Goal: Task Accomplishment & Management: Use online tool/utility

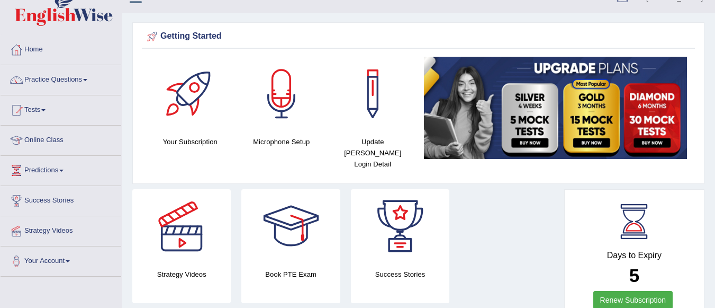
scroll to position [21, 0]
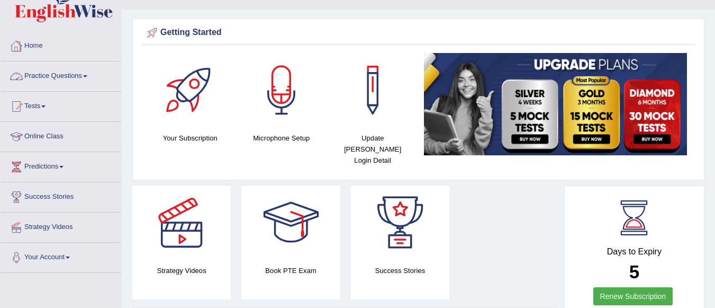
click at [80, 74] on link "Practice Questions" at bounding box center [61, 74] width 121 height 26
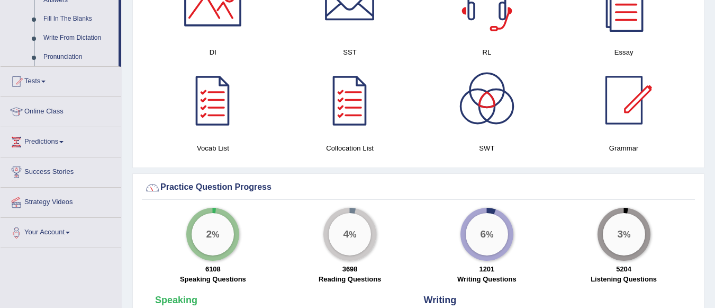
scroll to position [614, 0]
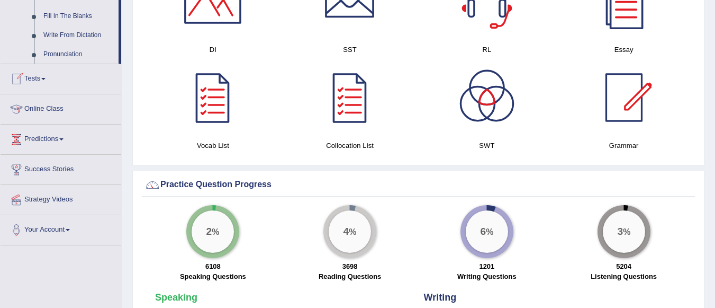
click at [44, 74] on link "Tests" at bounding box center [61, 77] width 121 height 26
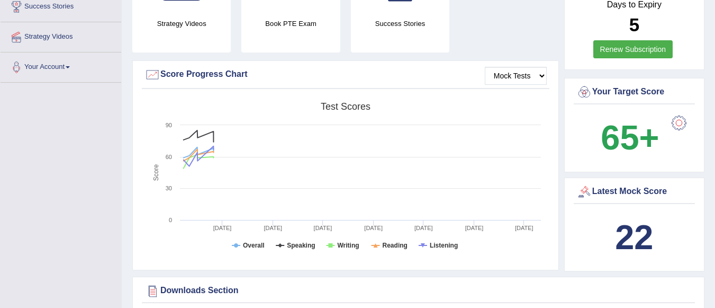
scroll to position [0, 0]
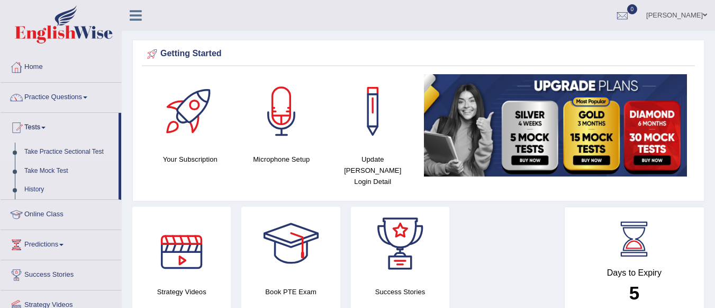
click at [88, 148] on link "Take Practice Sectional Test" at bounding box center [69, 151] width 99 height 19
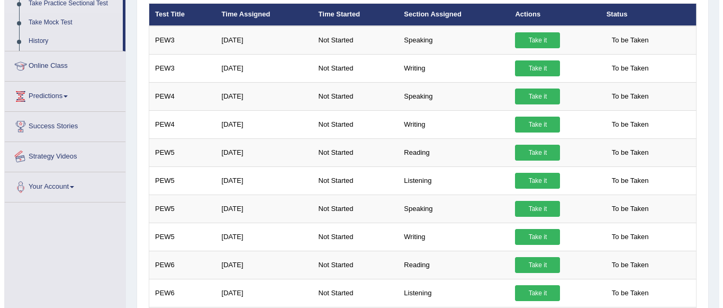
scroll to position [191, 0]
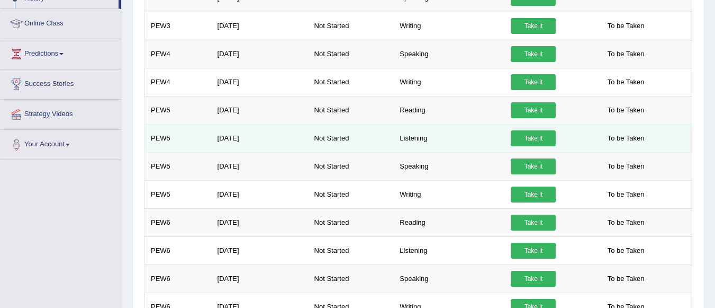
click at [541, 138] on link "Take it" at bounding box center [533, 138] width 45 height 16
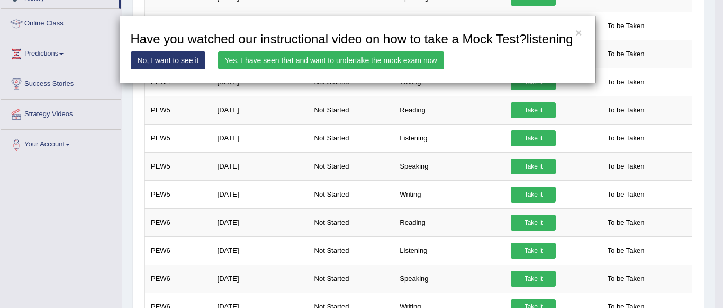
click at [337, 56] on link "Yes, I have seen that and want to undertake the mock exam now" at bounding box center [331, 60] width 226 height 18
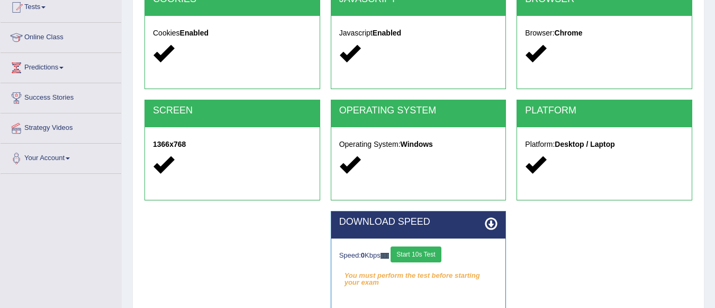
scroll to position [248, 0]
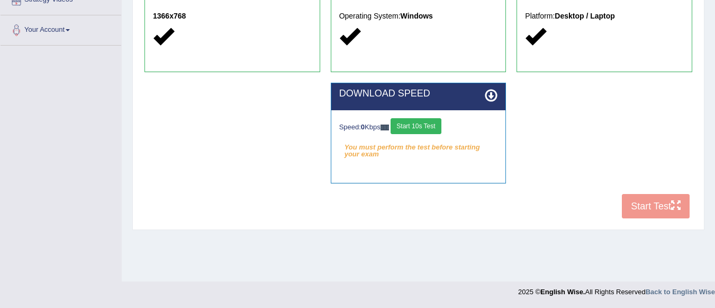
click at [428, 124] on button "Start 10s Test" at bounding box center [416, 126] width 50 height 16
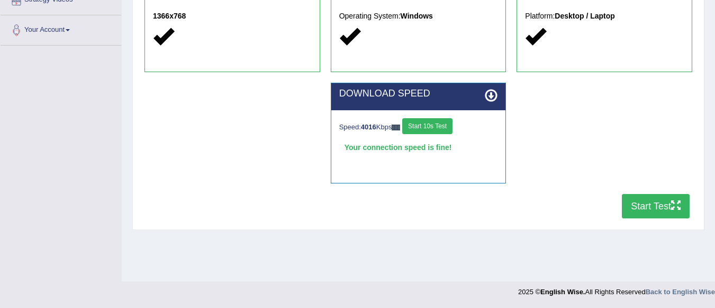
click at [639, 201] on button "Start Test" at bounding box center [656, 206] width 68 height 24
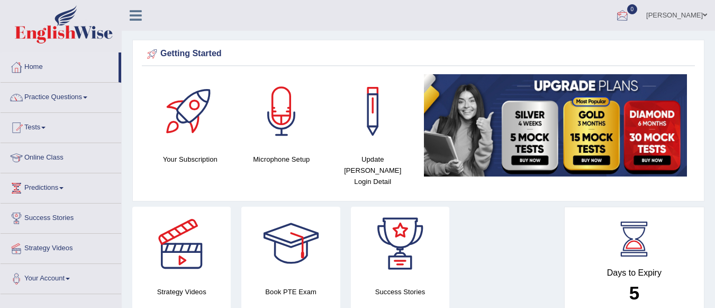
click at [631, 8] on div at bounding box center [623, 16] width 16 height 16
click at [579, 42] on strong "See All Alerts" at bounding box center [555, 44] width 47 height 8
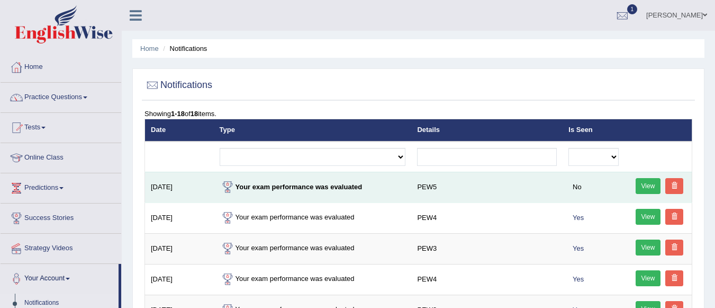
click at [646, 182] on link "View" at bounding box center [648, 186] width 25 height 16
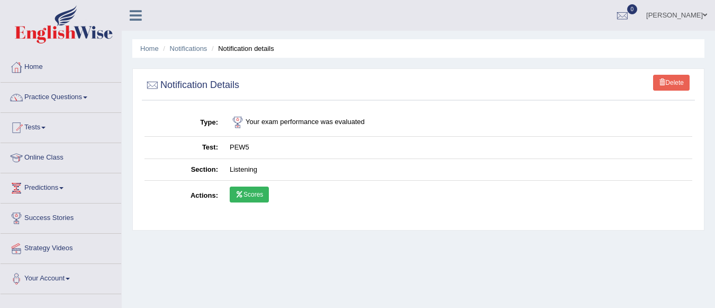
click at [245, 190] on link "Scores" at bounding box center [249, 194] width 39 height 16
click at [83, 93] on link "Practice Questions" at bounding box center [61, 96] width 121 height 26
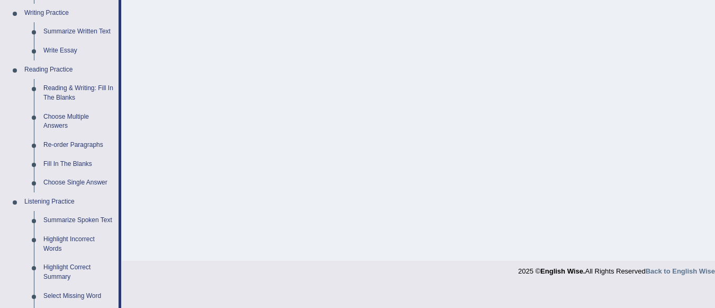
scroll to position [538, 0]
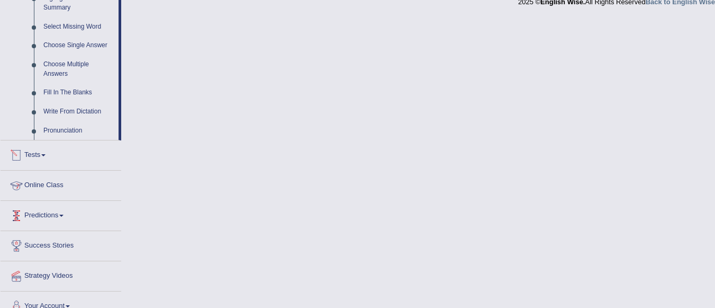
click at [46, 151] on link "Tests" at bounding box center [61, 153] width 121 height 26
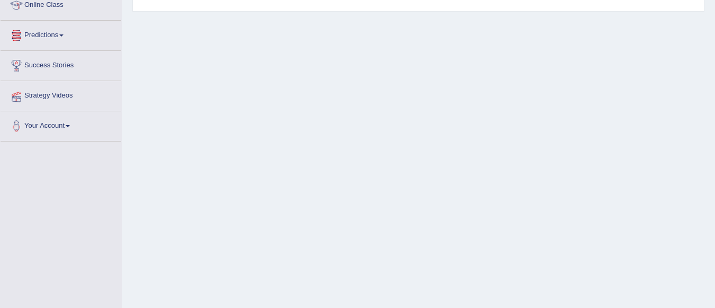
scroll to position [130, 0]
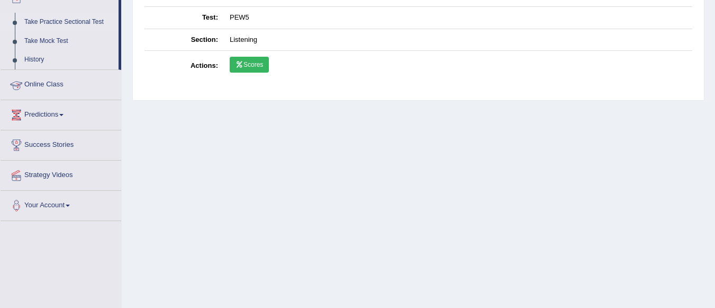
click at [93, 16] on link "Take Practice Sectional Test" at bounding box center [69, 22] width 99 height 19
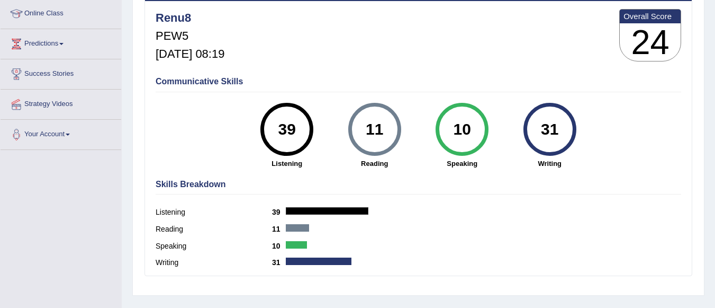
scroll to position [169, 0]
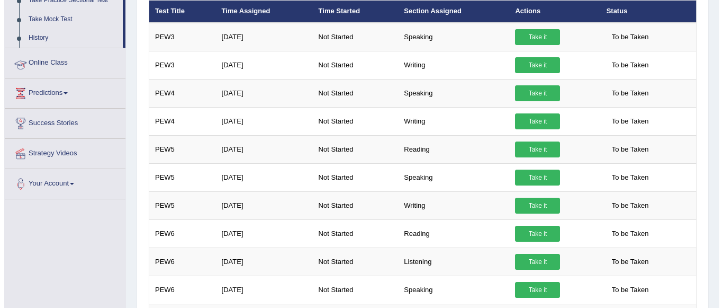
scroll to position [194, 0]
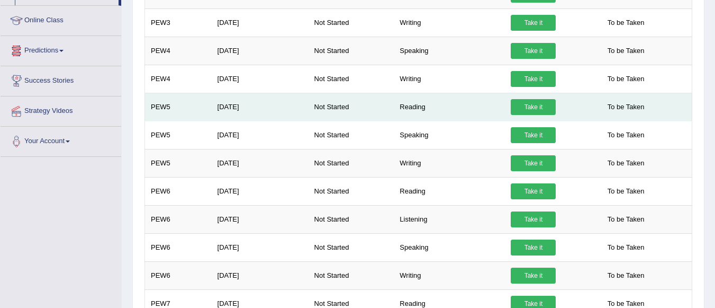
click at [527, 106] on link "Take it" at bounding box center [533, 107] width 45 height 16
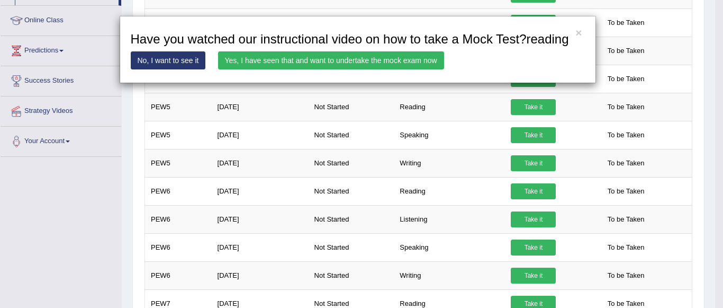
click at [375, 60] on link "Yes, I have seen that and want to undertake the mock exam now" at bounding box center [331, 60] width 226 height 18
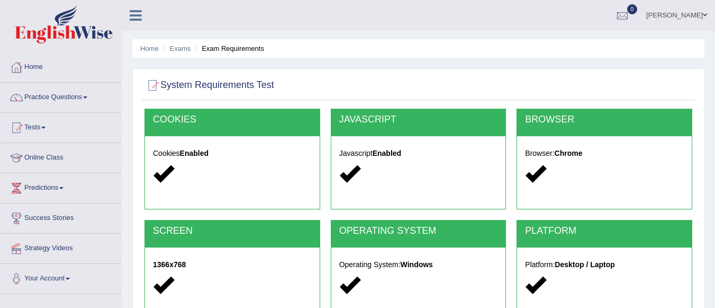
scroll to position [248, 0]
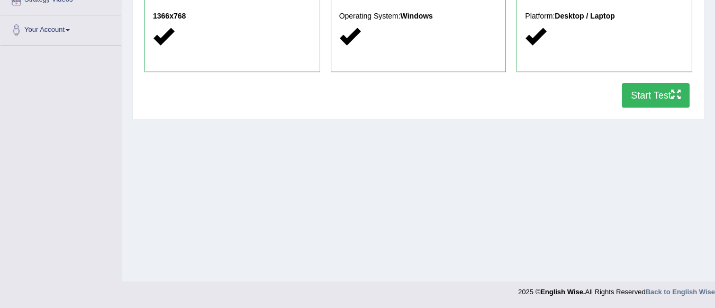
click at [656, 94] on button "Start Test" at bounding box center [656, 95] width 68 height 24
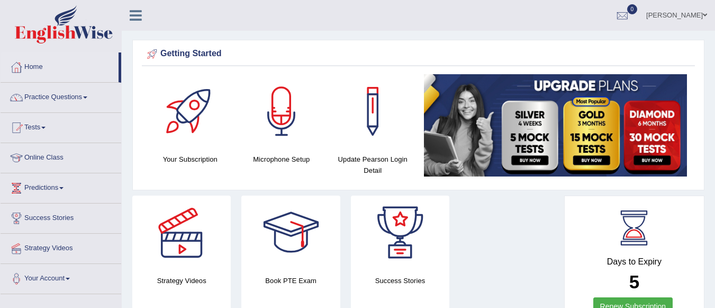
drag, startPoint x: 0, startPoint y: 0, endPoint x: 36, endPoint y: 119, distance: 124.5
click at [36, 119] on link "Tests" at bounding box center [61, 126] width 121 height 26
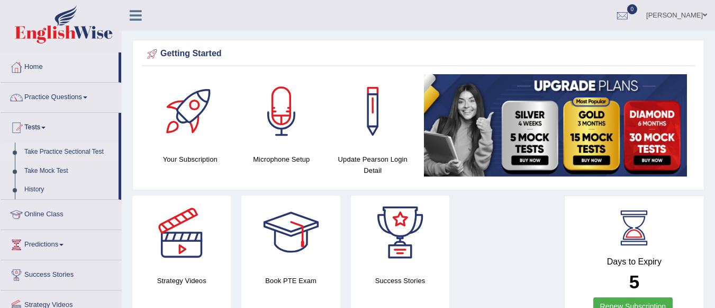
click at [48, 148] on link "Take Practice Sectional Test" at bounding box center [69, 151] width 99 height 19
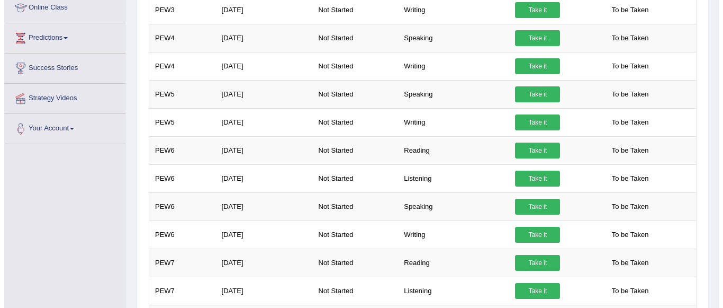
scroll to position [166, 0]
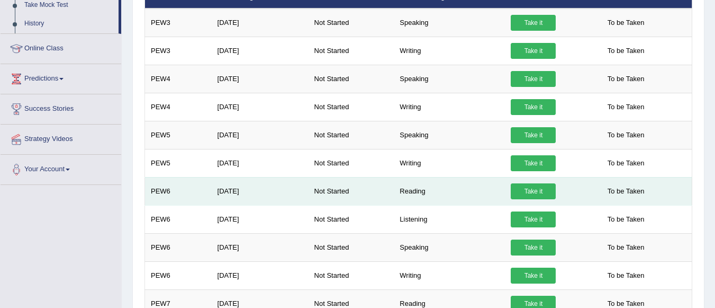
click at [532, 186] on link "Take it" at bounding box center [533, 191] width 45 height 16
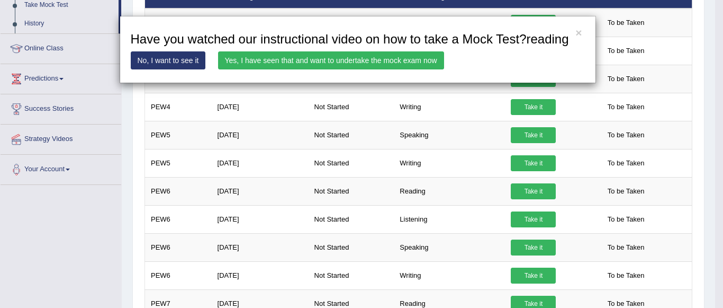
click at [373, 55] on link "Yes, I have seen that and want to undertake the mock exam now" at bounding box center [331, 60] width 226 height 18
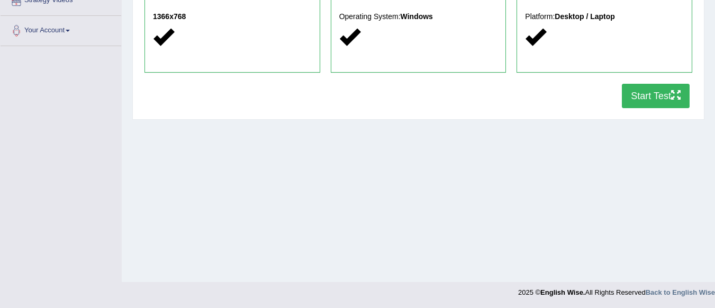
scroll to position [248, 0]
click at [650, 92] on button "Start Test" at bounding box center [656, 95] width 68 height 24
